Goal: Task Accomplishment & Management: Manage account settings

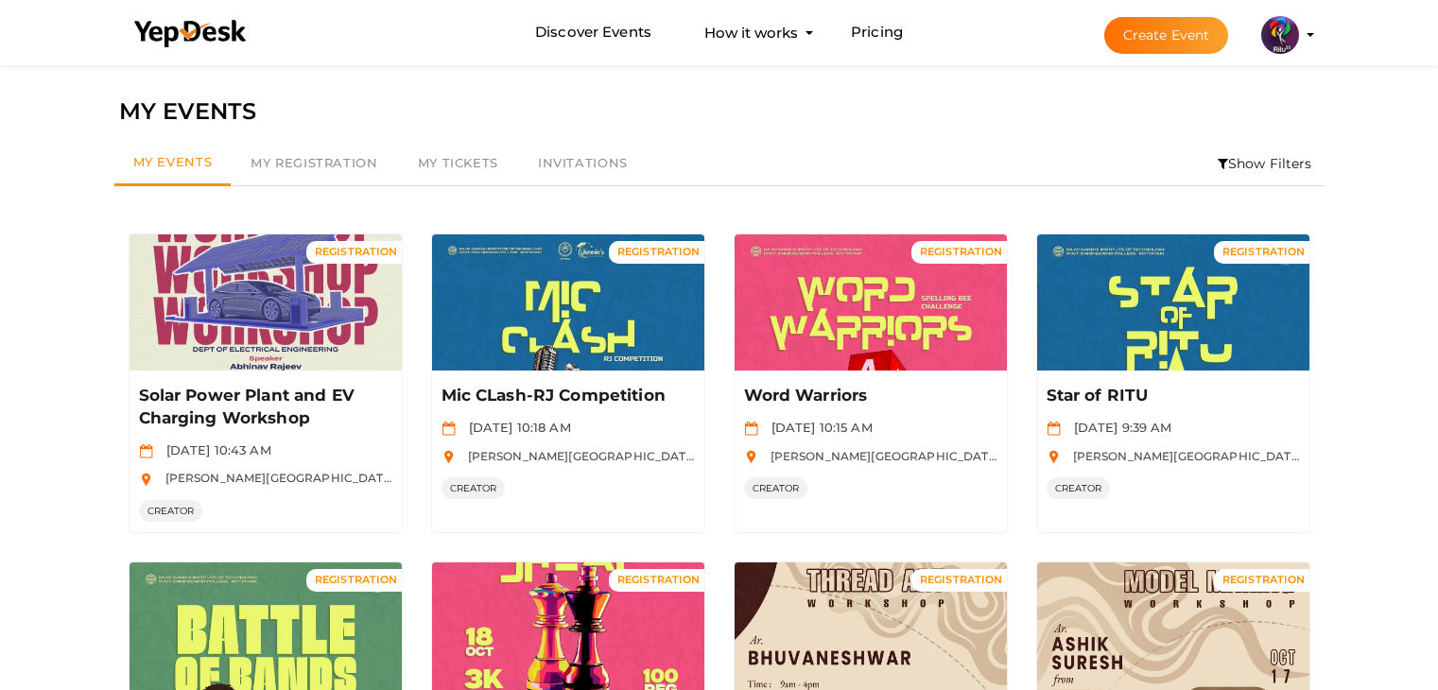
scroll to position [877, 0]
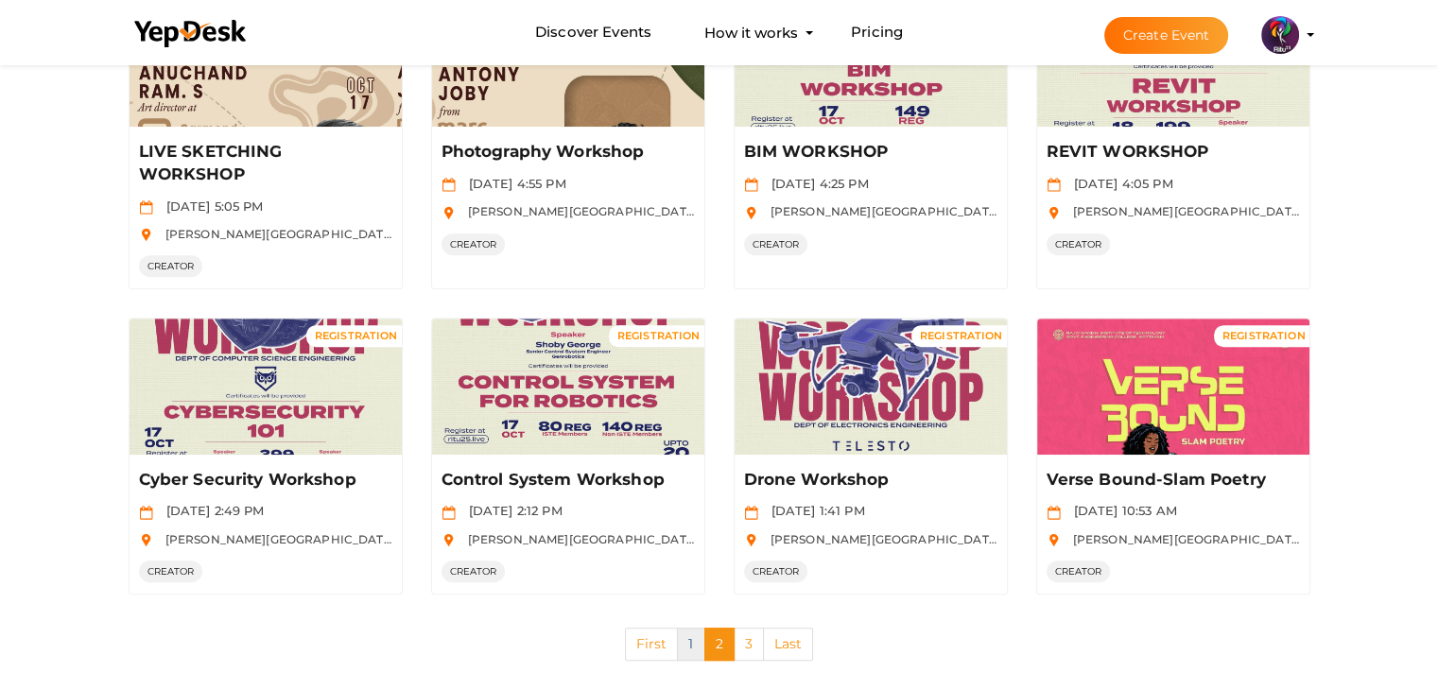
click at [688, 633] on link "1" at bounding box center [690, 644] width 27 height 33
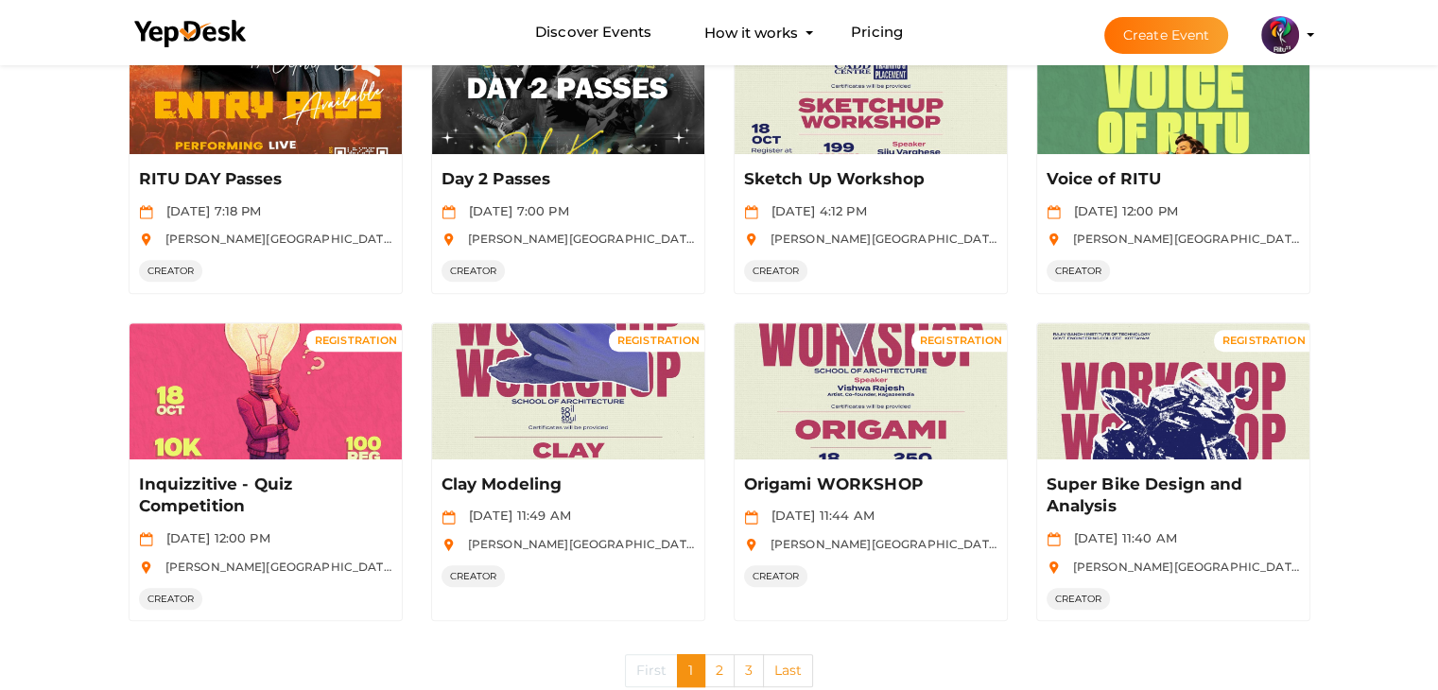
scroll to position [919, 0]
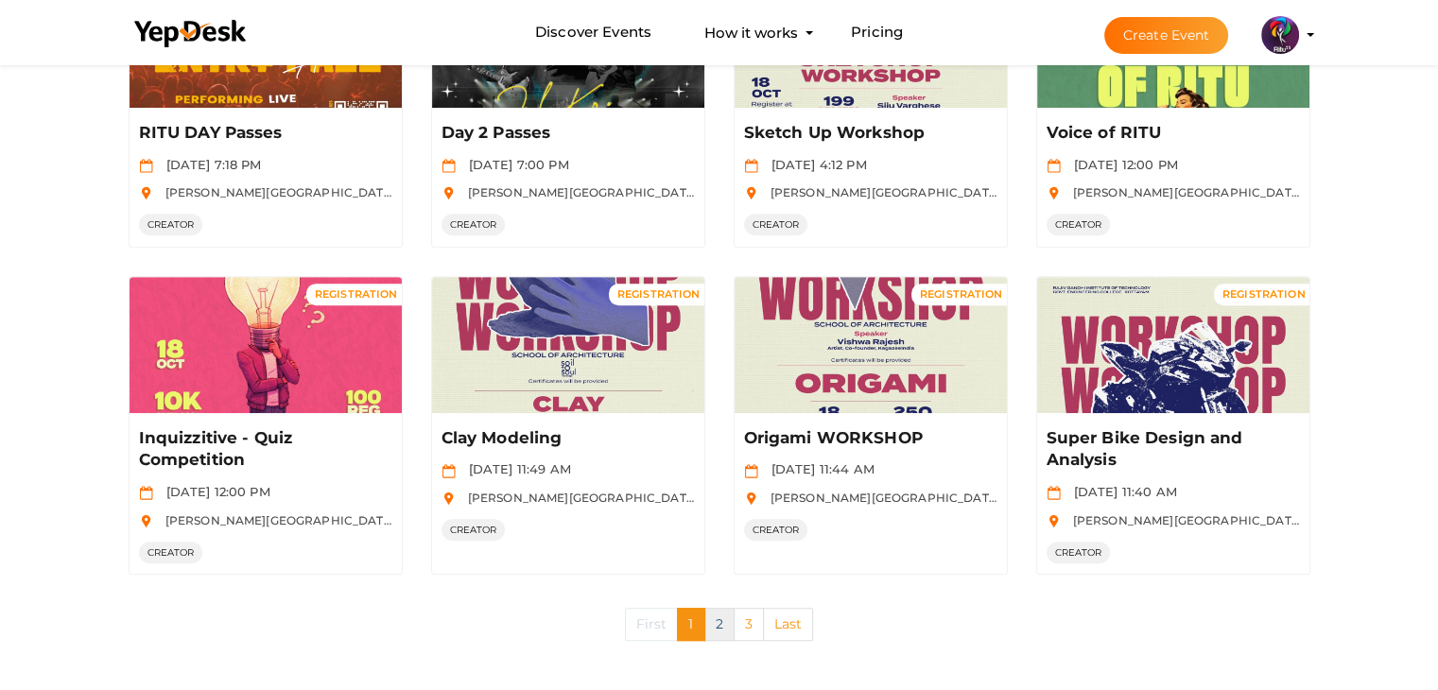
click at [719, 617] on link "2" at bounding box center [719, 624] width 30 height 33
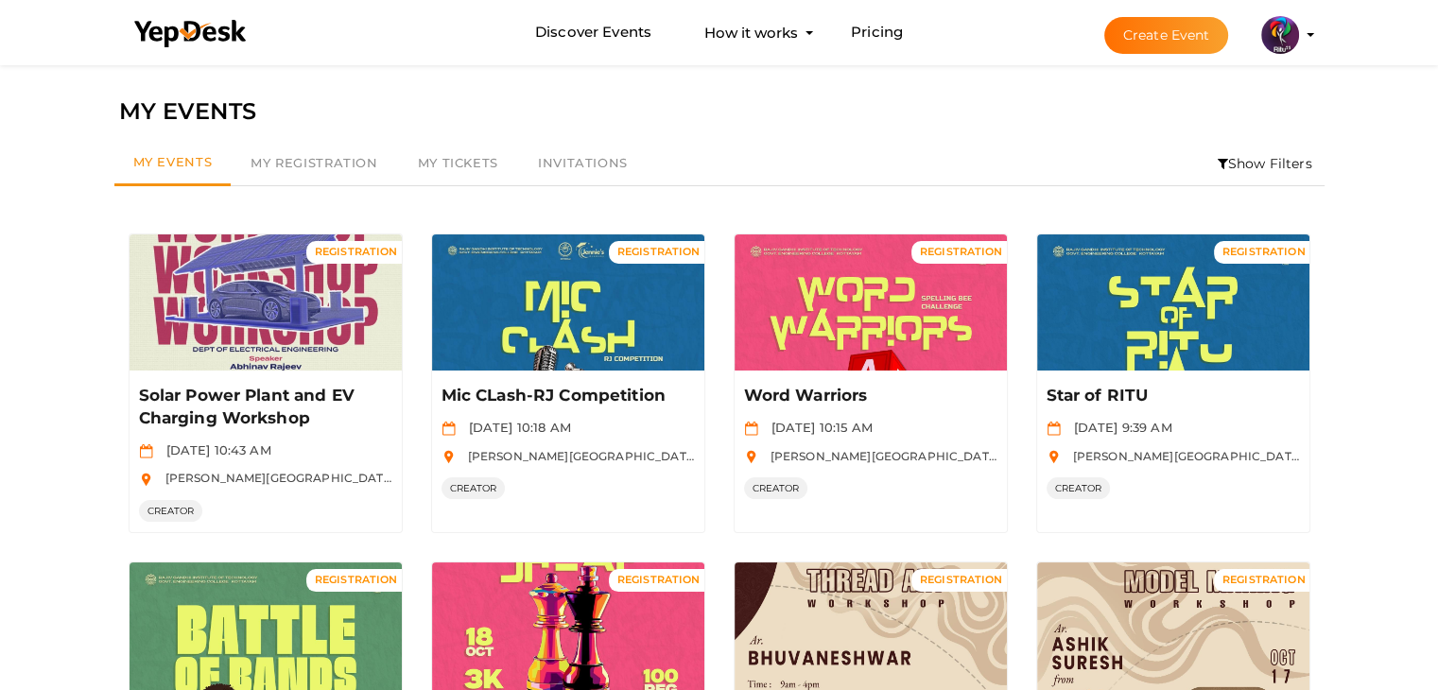
scroll to position [896, 0]
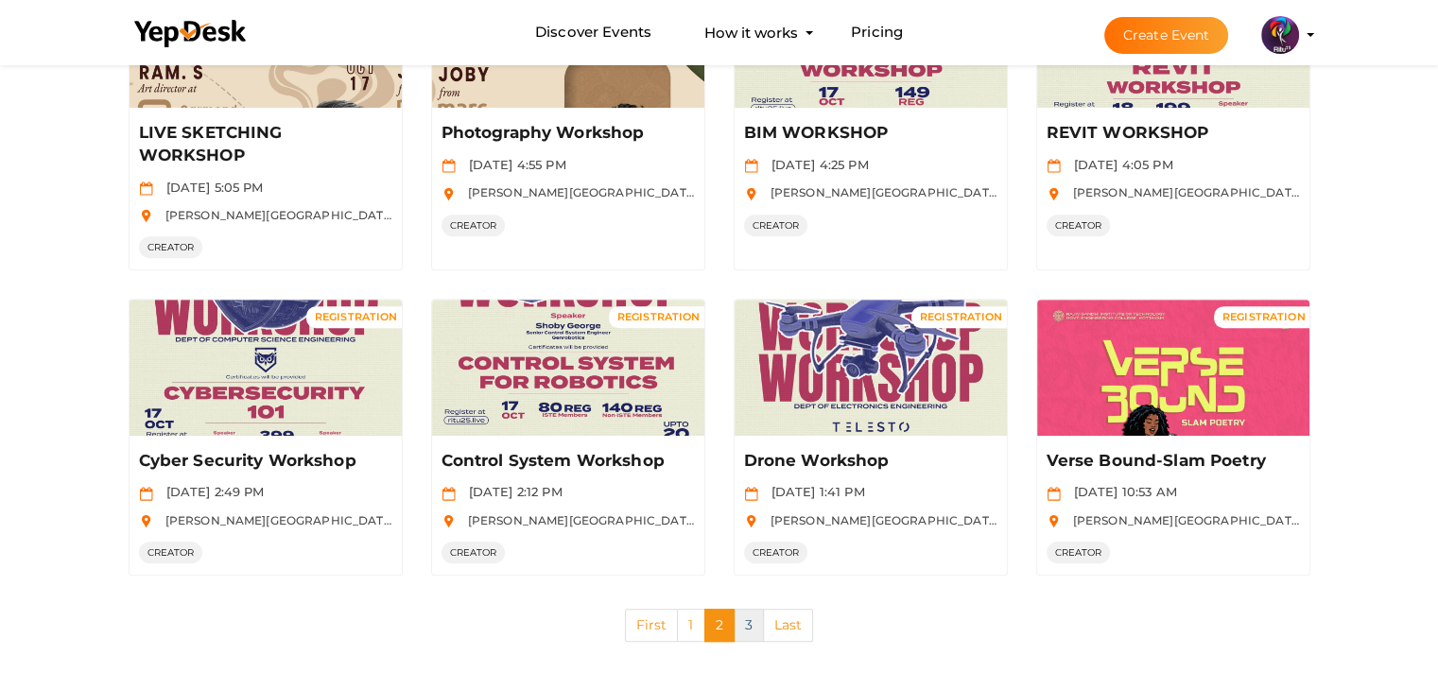
click at [739, 631] on link "3" at bounding box center [749, 625] width 30 height 33
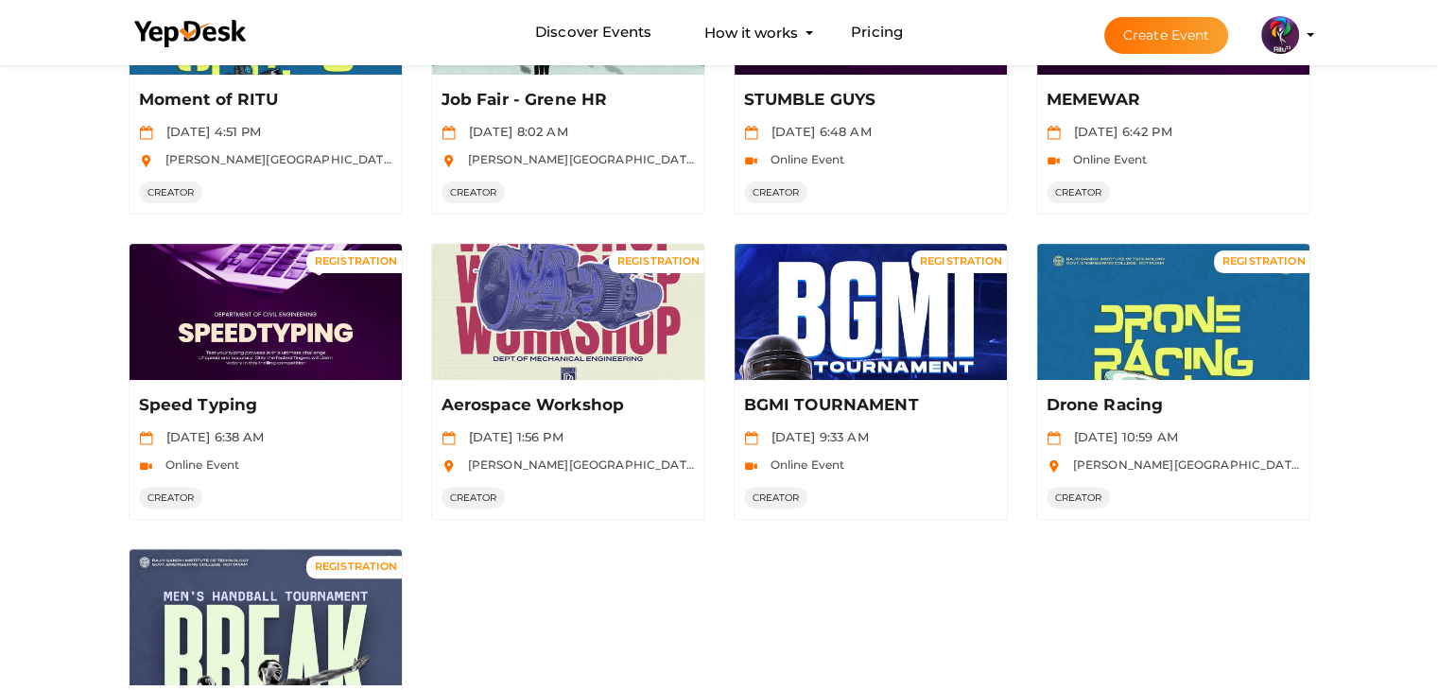
scroll to position [623, 0]
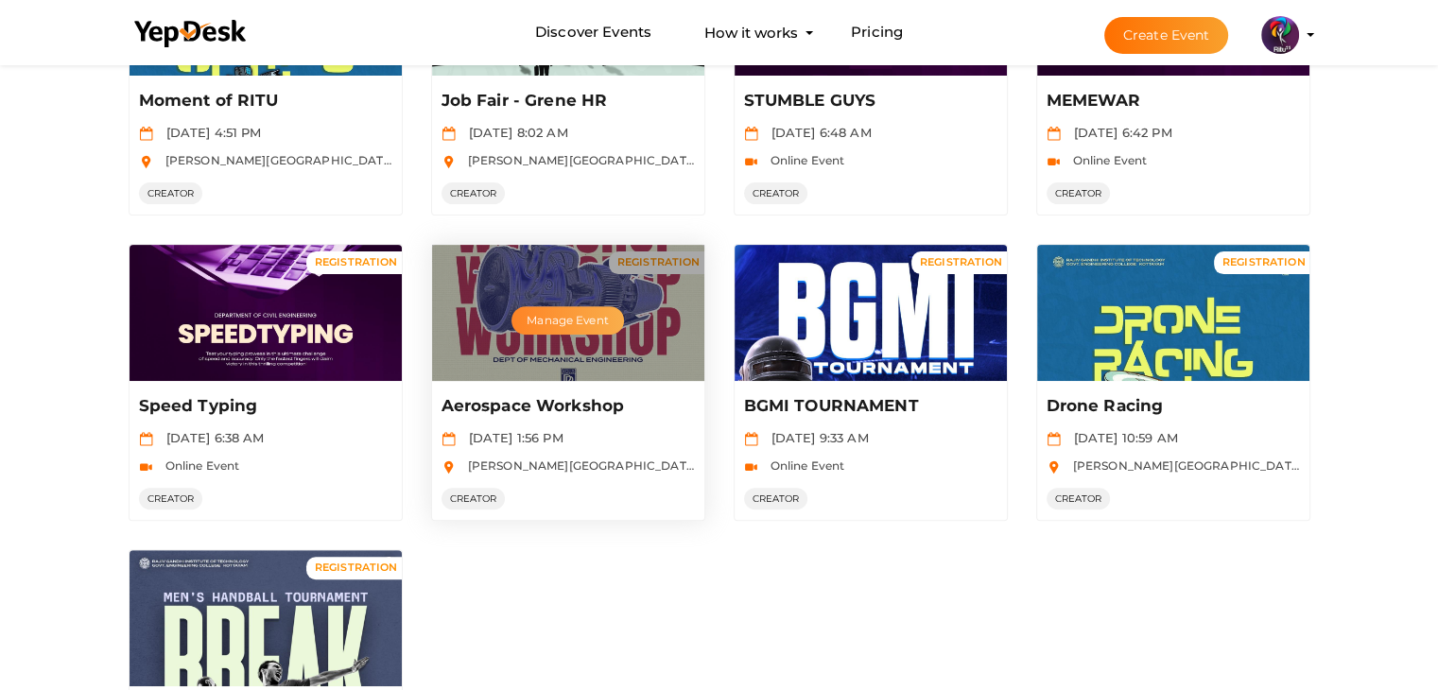
click at [582, 328] on button "Manage Event" at bounding box center [567, 320] width 112 height 28
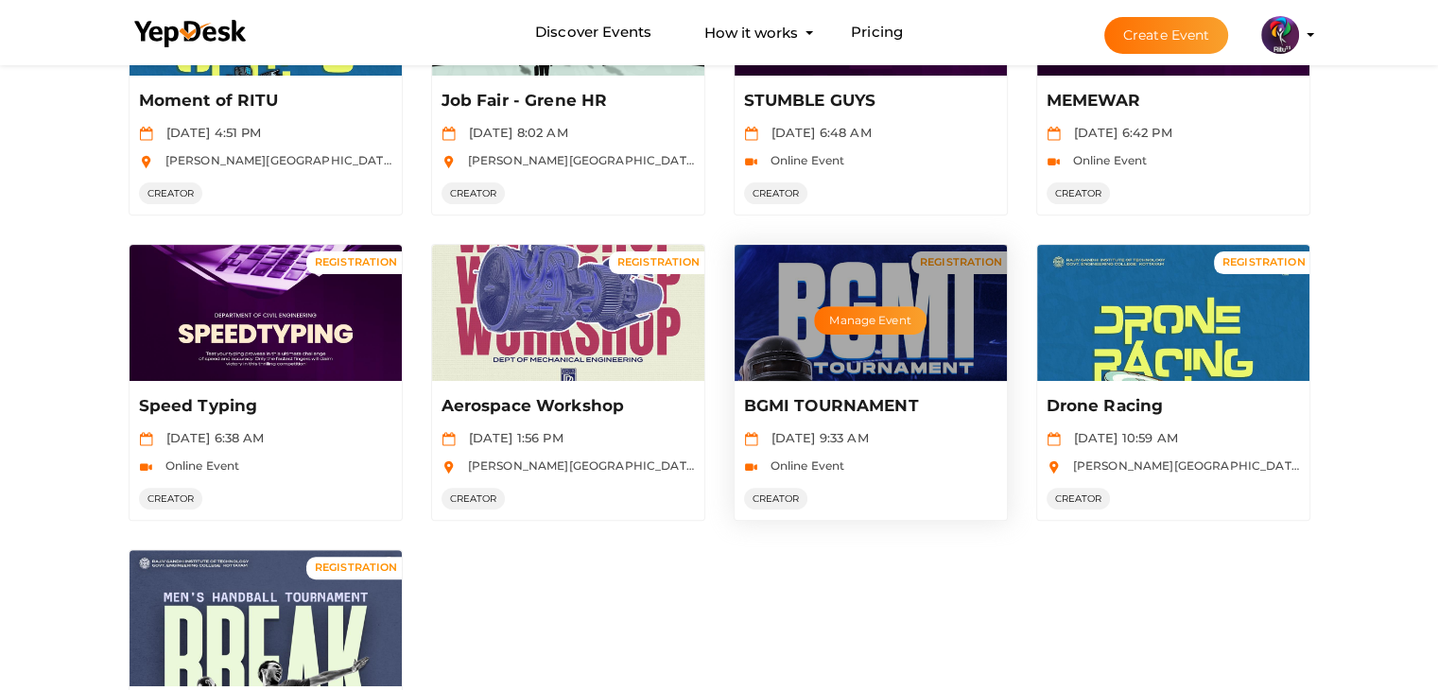
scroll to position [0, 0]
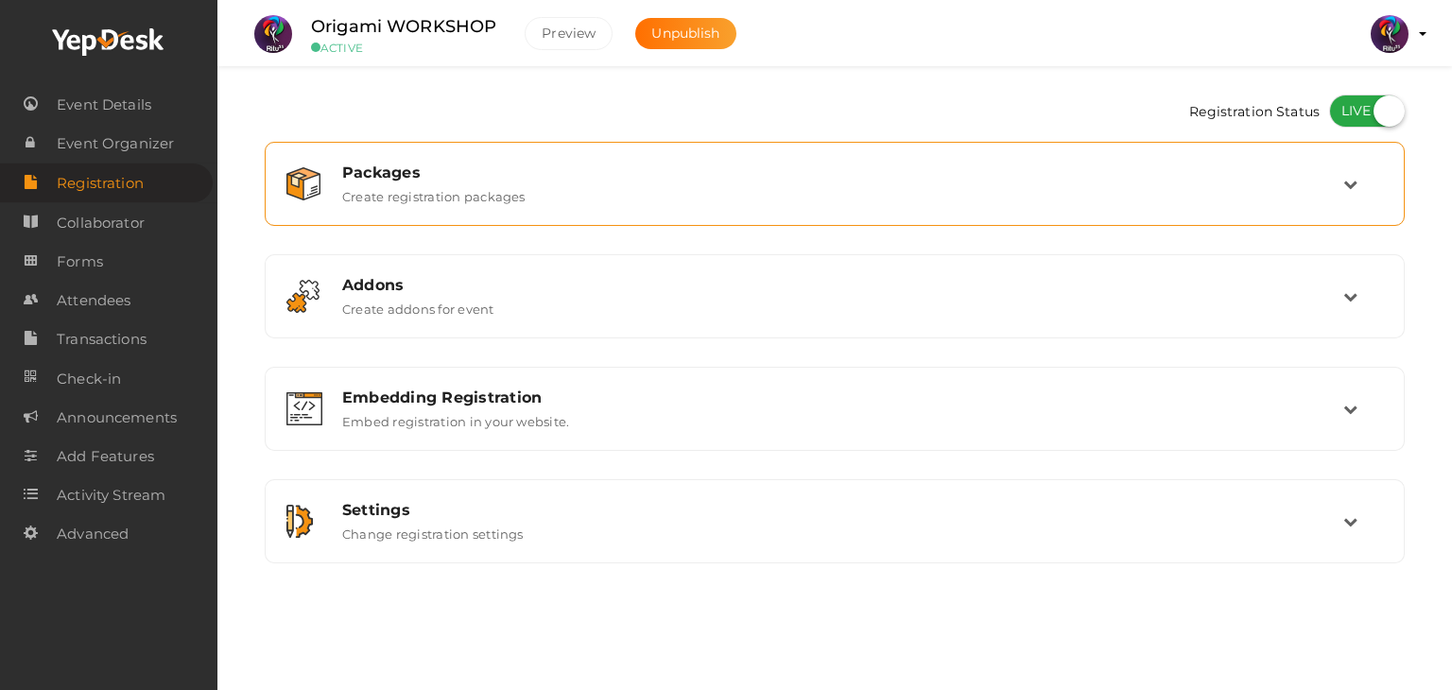
click at [618, 190] on div "Packages Create registration packages" at bounding box center [835, 184] width 1015 height 41
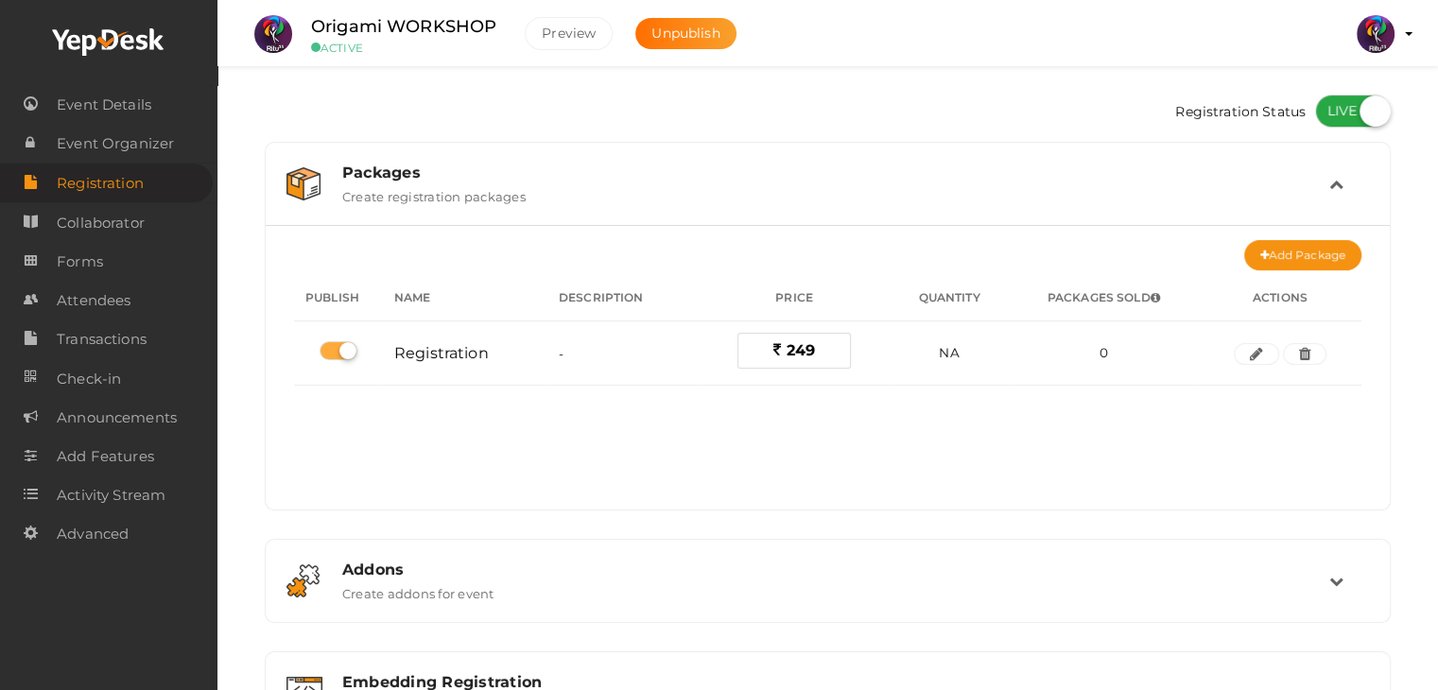
click at [618, 190] on div "Packages Create registration packages" at bounding box center [828, 184] width 1001 height 41
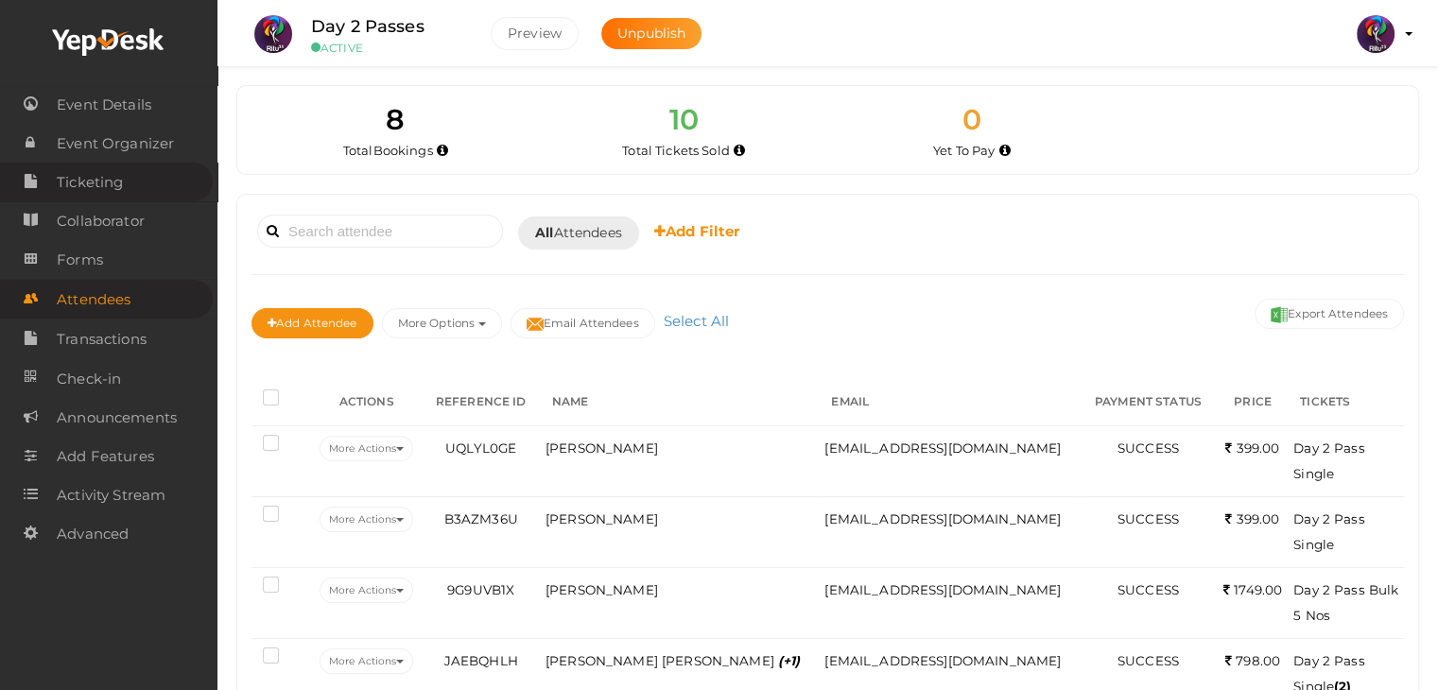
click at [138, 191] on link "Ticketing" at bounding box center [106, 182] width 213 height 39
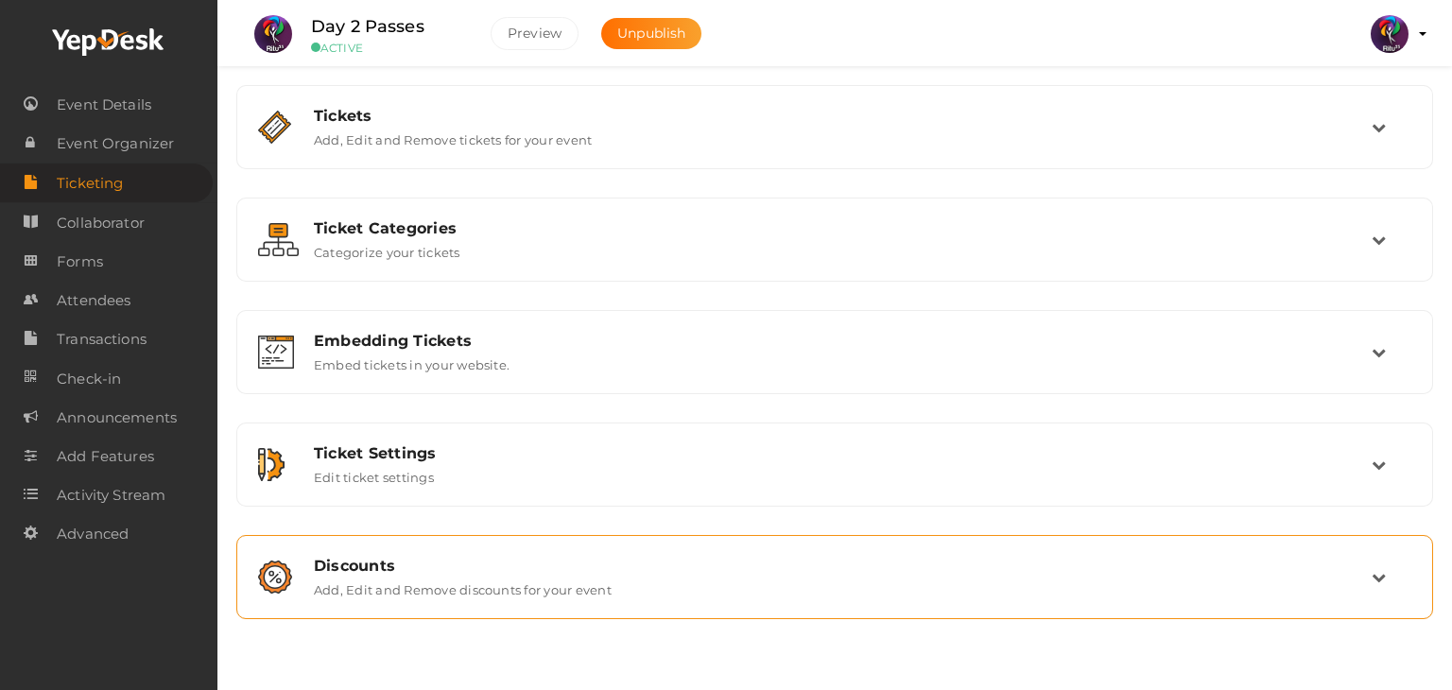
click at [1035, 548] on div "Discounts Add, Edit and Remove discounts for your event" at bounding box center [835, 576] width 1176 height 63
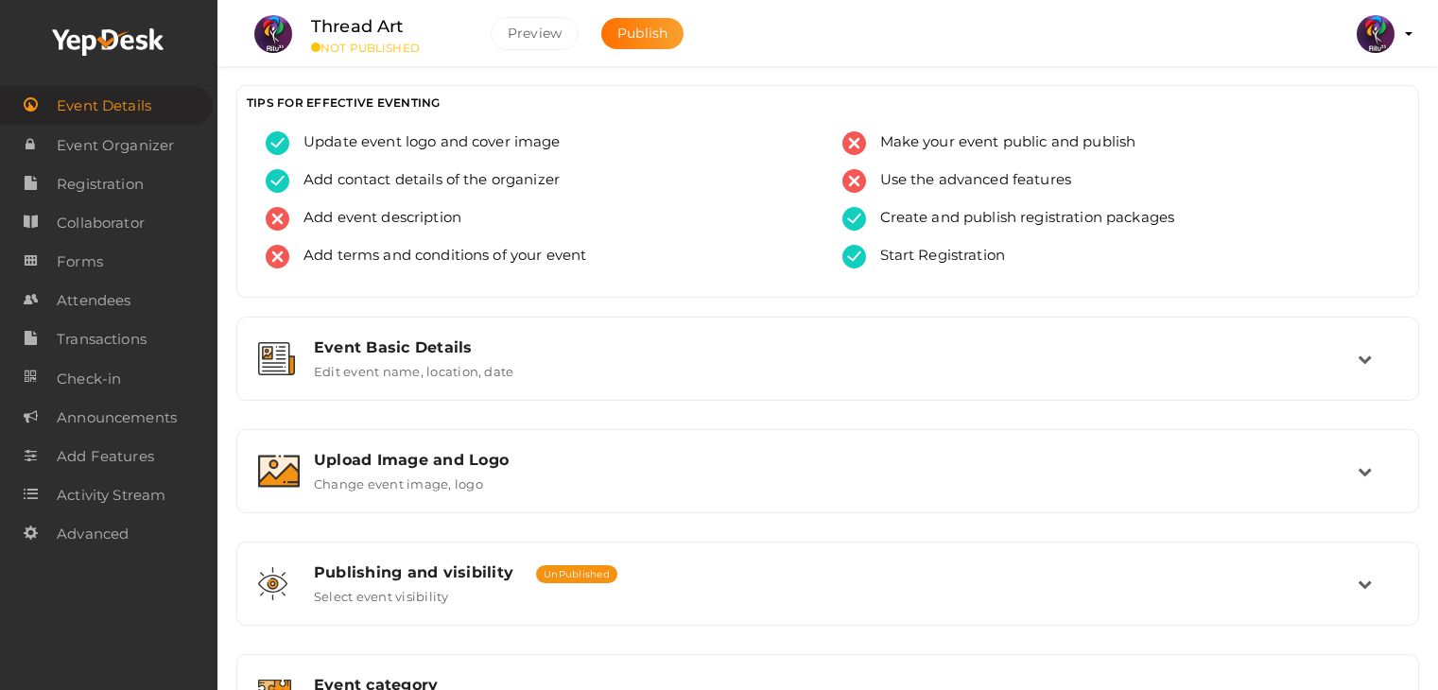
scroll to position [644, 0]
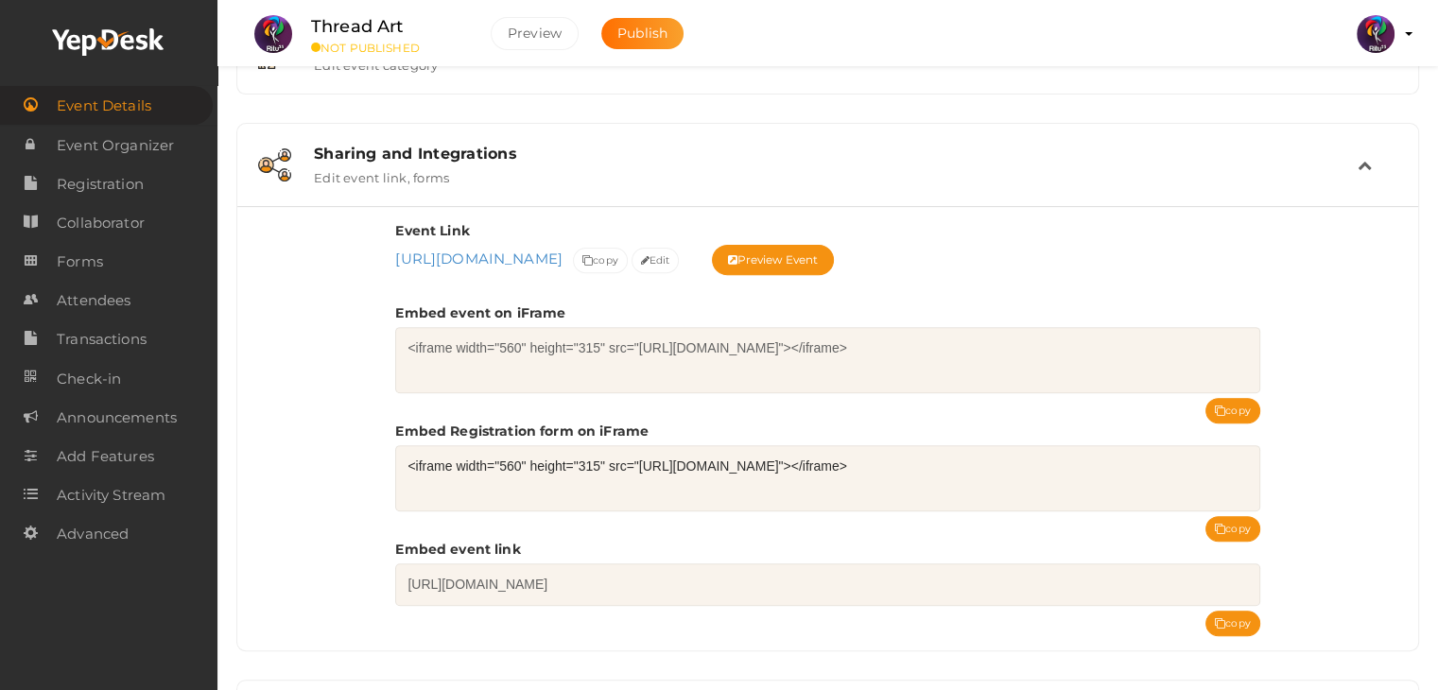
click at [636, 26] on span "Publish" at bounding box center [642, 33] width 50 height 17
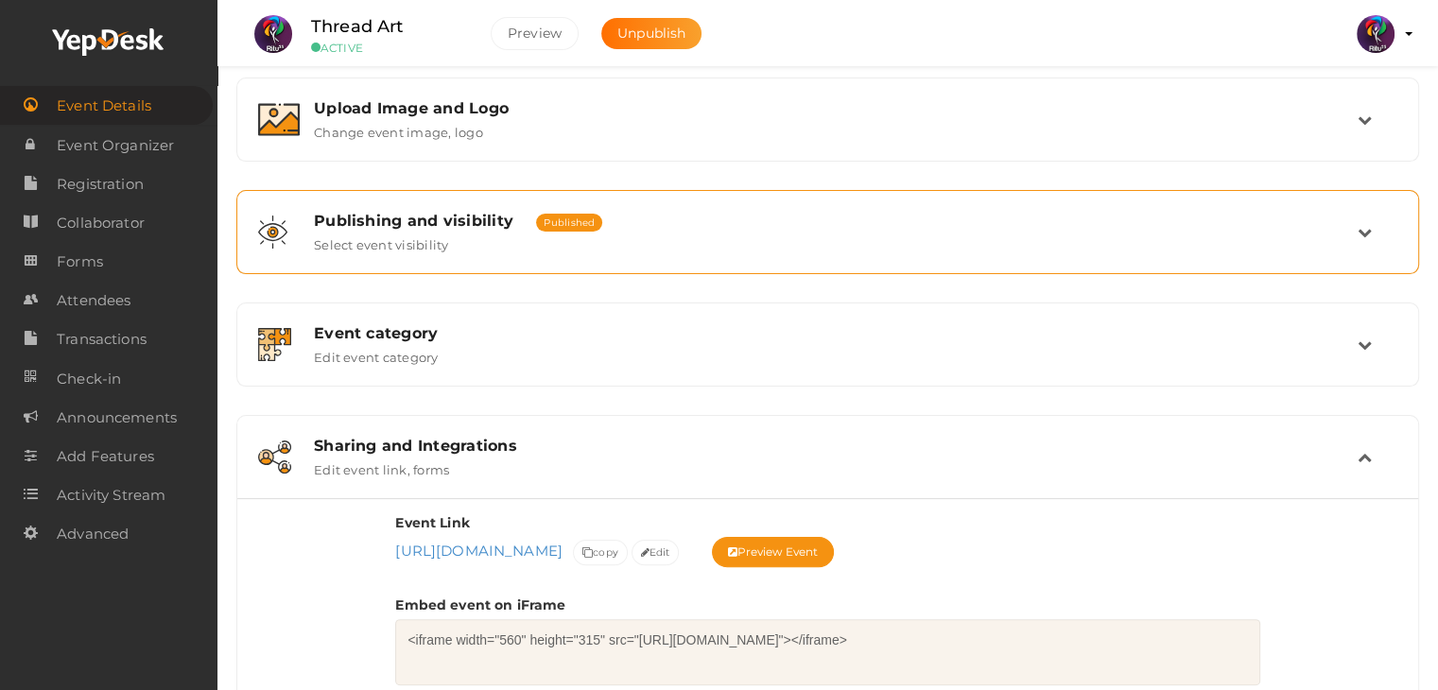
scroll to position [0, 0]
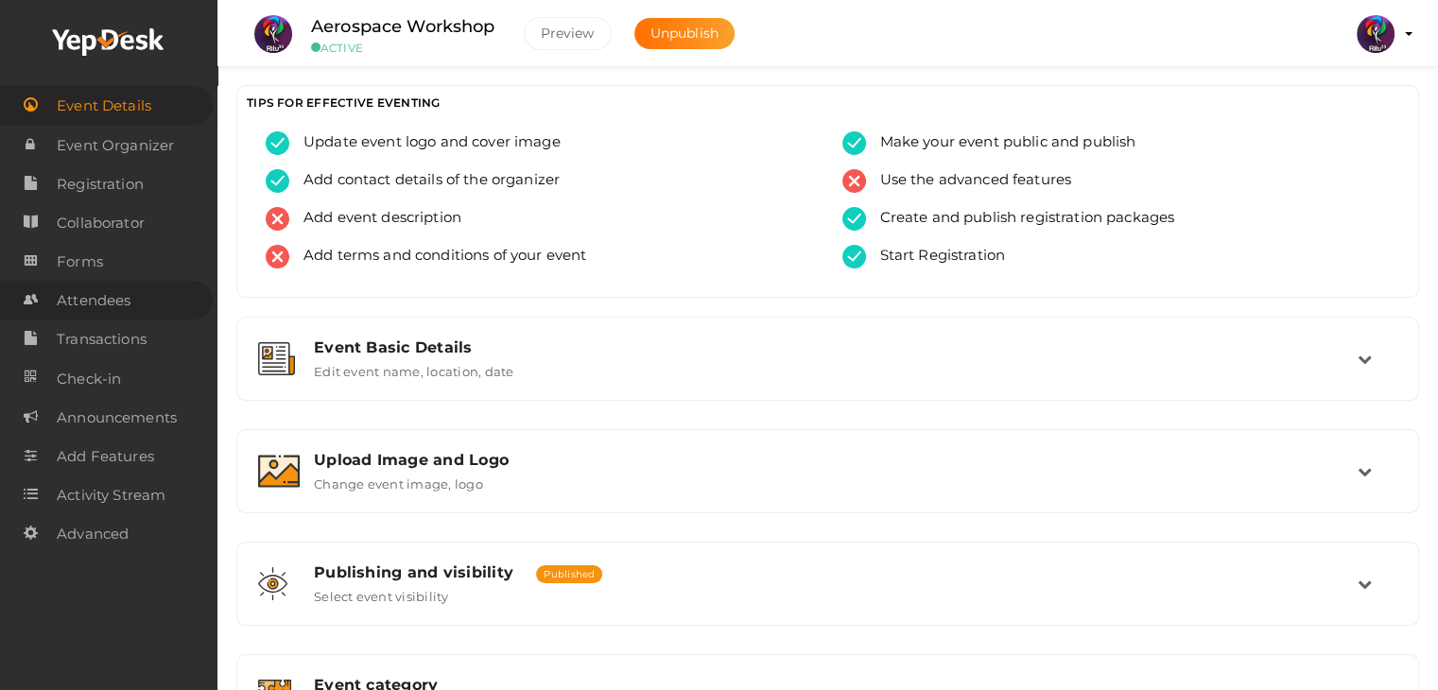
click at [125, 311] on span "Attendees" at bounding box center [94, 301] width 74 height 38
click at [104, 194] on span "Registration" at bounding box center [100, 184] width 87 height 38
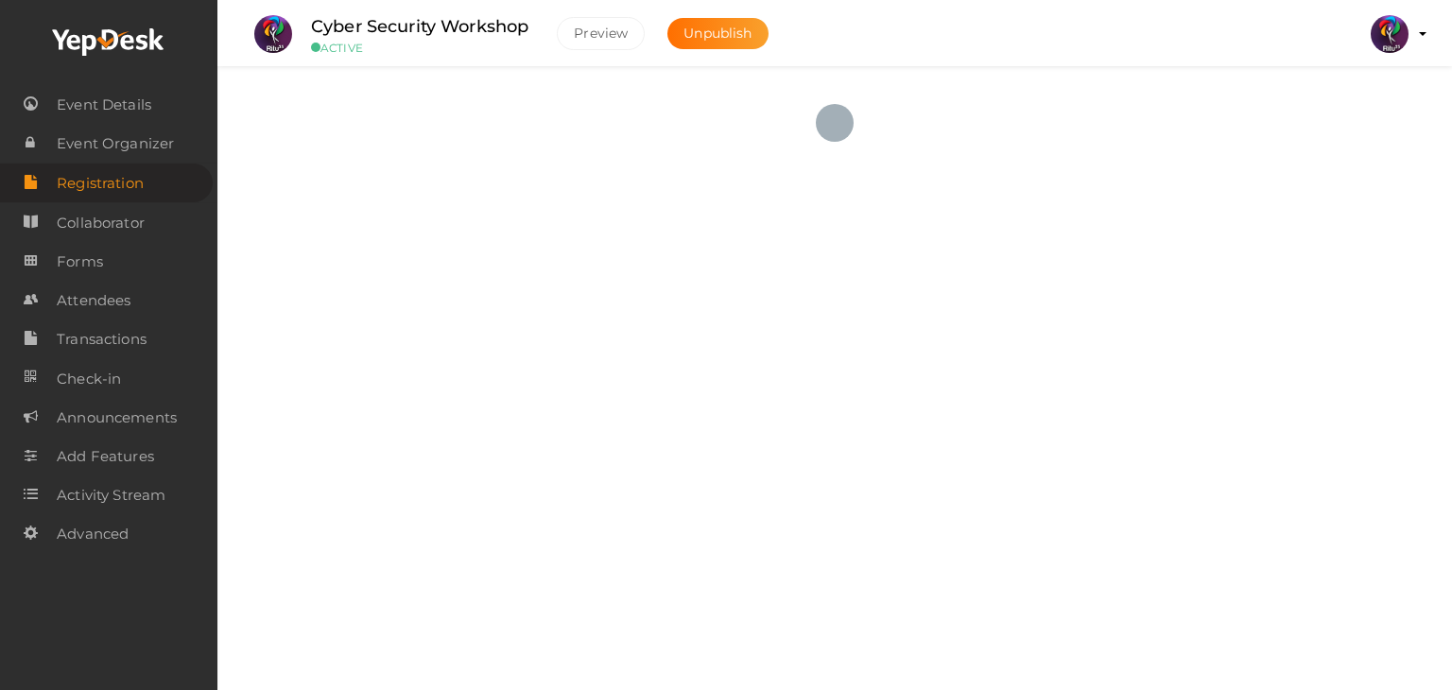
checkbox input "true"
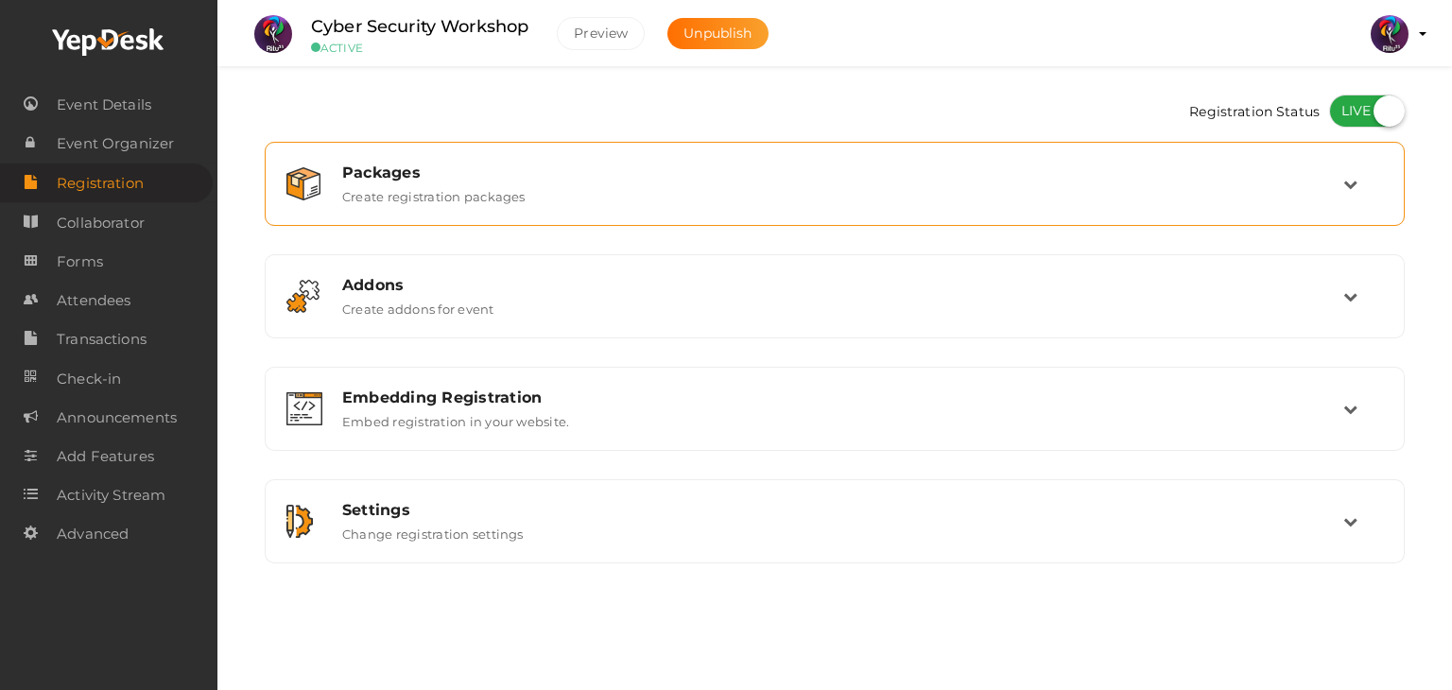
click at [564, 169] on div "Packages" at bounding box center [842, 173] width 1001 height 18
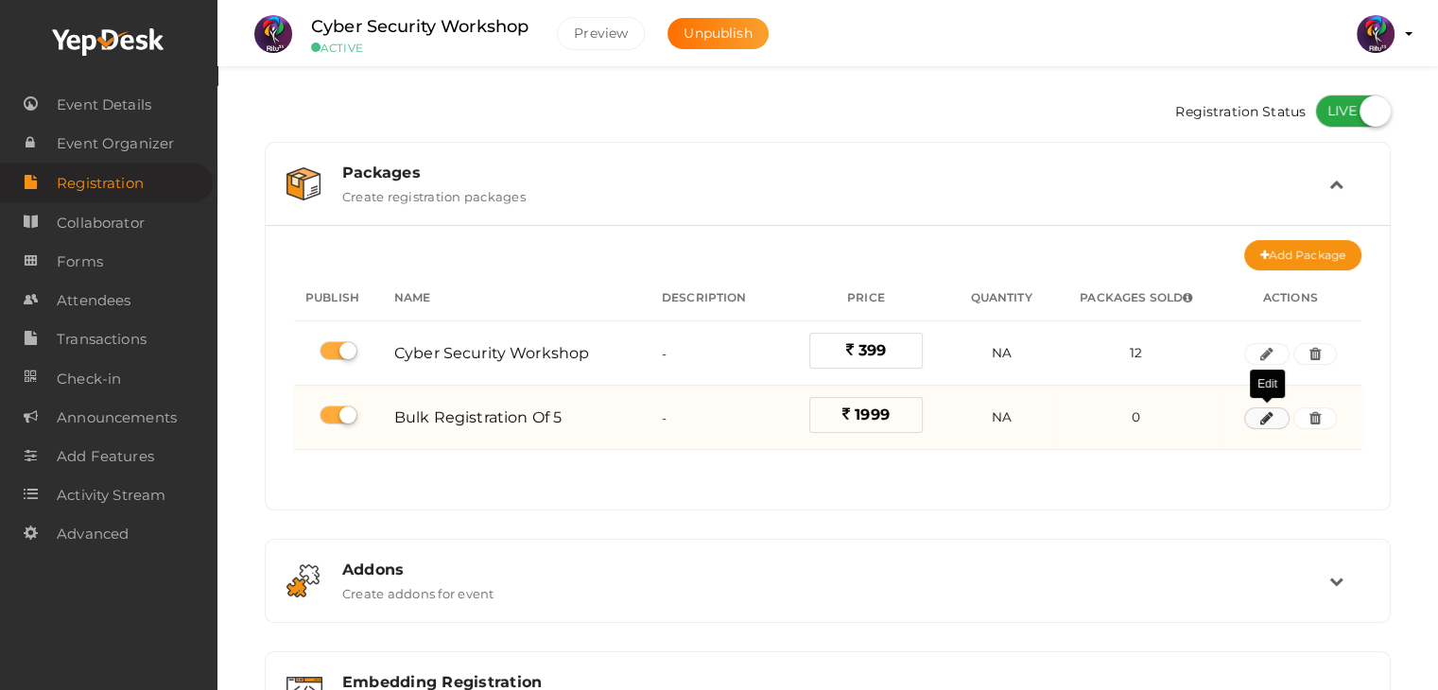
click at [1282, 420] on button "button" at bounding box center [1266, 418] width 45 height 23
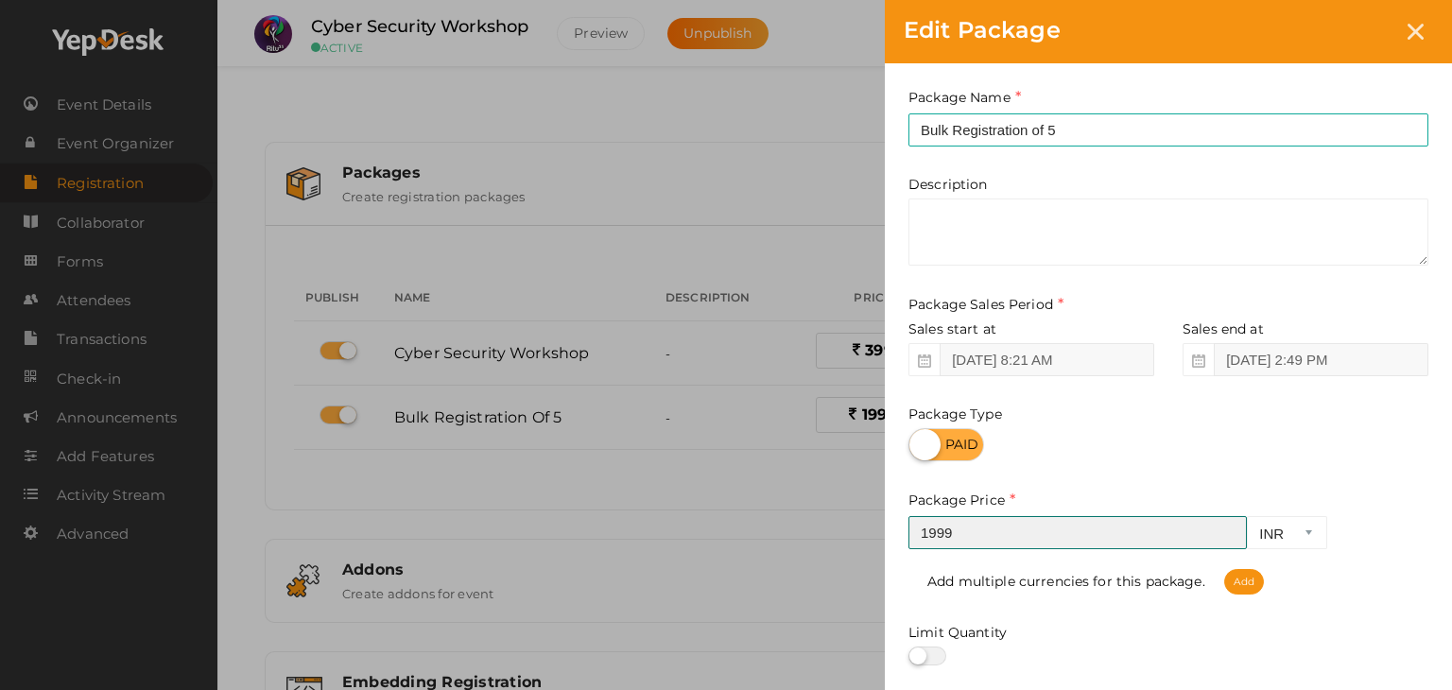
click at [942, 541] on input "1999" at bounding box center [1077, 532] width 338 height 33
click at [943, 536] on input "1899" at bounding box center [1077, 532] width 338 height 33
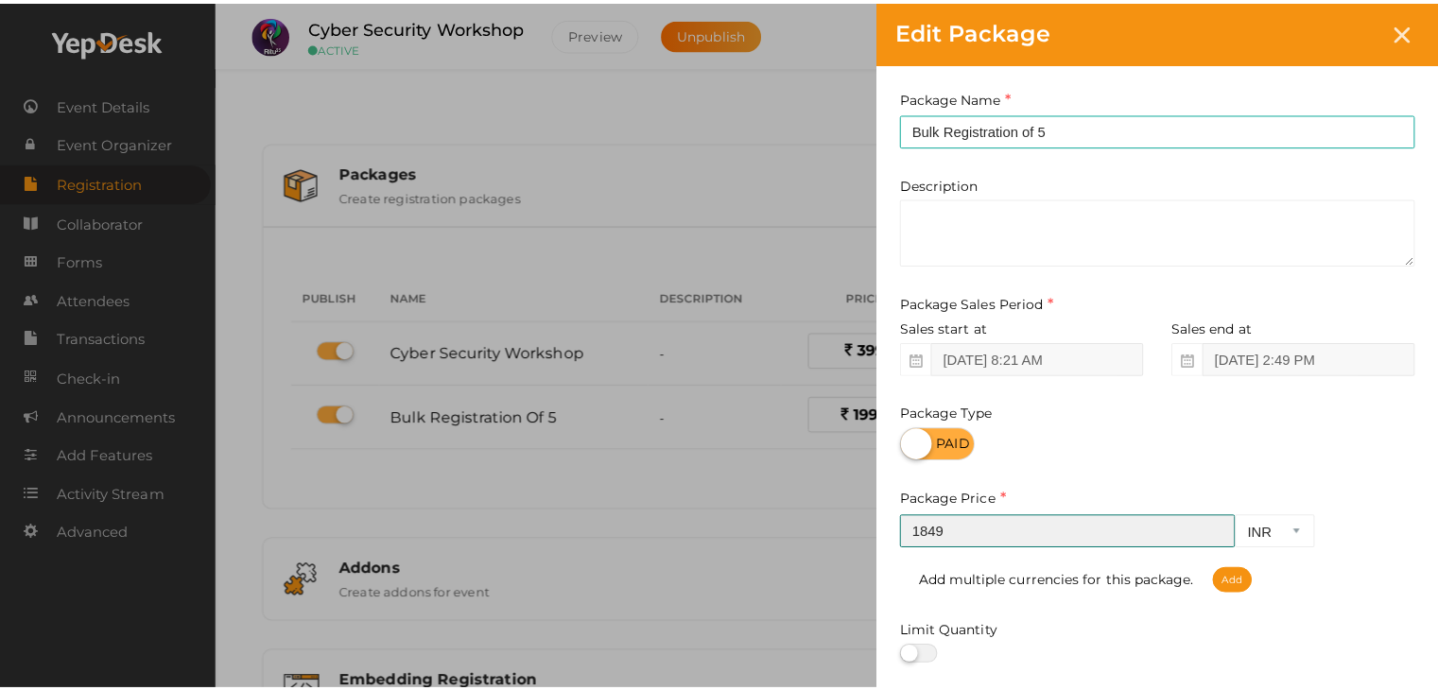
scroll to position [234, 0]
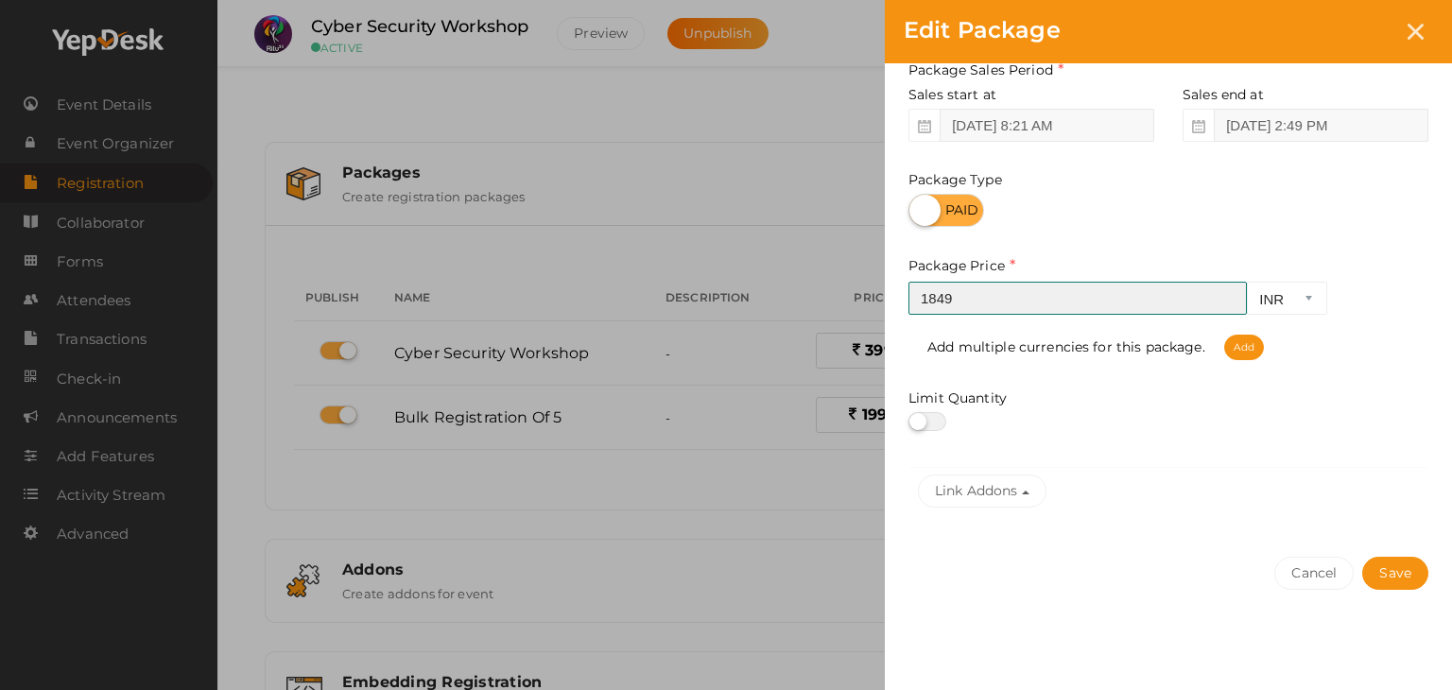
click at [987, 298] on input "1849" at bounding box center [1077, 298] width 338 height 33
type input "1829"
click at [1395, 568] on button "Save" at bounding box center [1395, 573] width 66 height 33
